Goal: Answer question/provide support

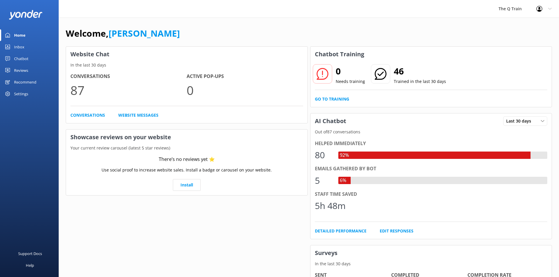
click at [341, 12] on div "The Q Train Profile Settings Logout" at bounding box center [279, 9] width 559 height 18
click at [17, 47] on div "Inbox" at bounding box center [19, 47] width 10 height 12
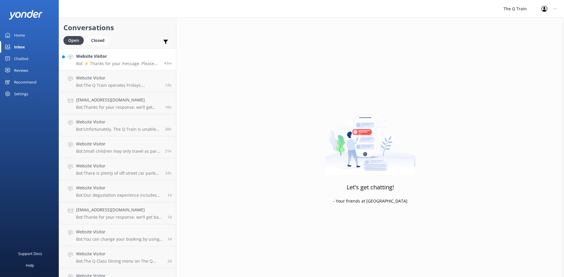
click at [134, 61] on div "Website Visitor Bot: ⚡ Thanks for your message. Please contact us on the form b…" at bounding box center [118, 59] width 84 height 13
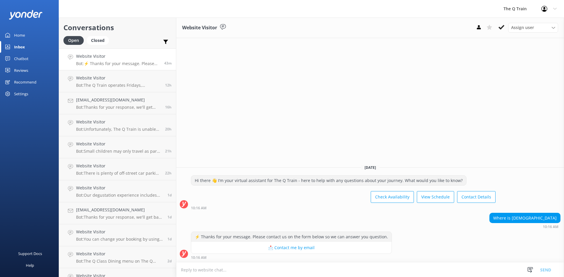
click at [23, 34] on div "Home" at bounding box center [19, 35] width 11 height 12
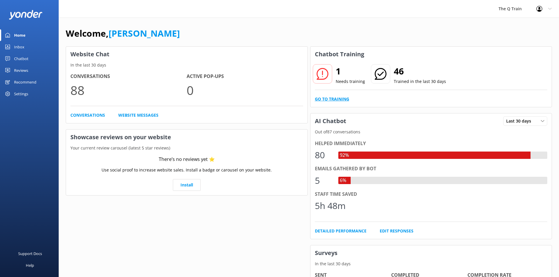
click at [343, 99] on link "Go to Training" at bounding box center [332, 99] width 34 height 6
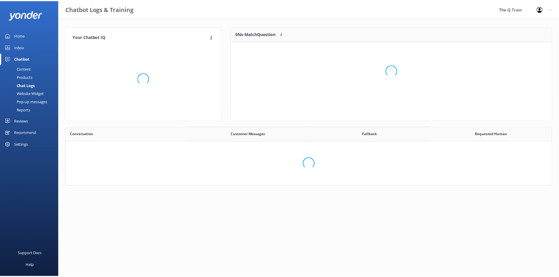
scroll to position [201, 481]
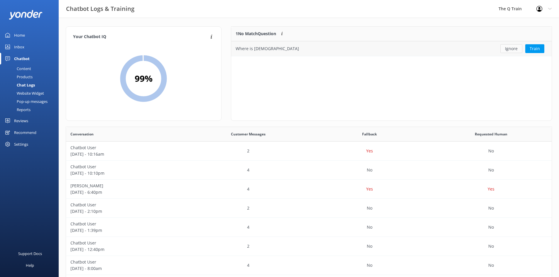
click at [517, 50] on button "Ignore" at bounding box center [511, 48] width 22 height 9
